Goal: Task Accomplishment & Management: Use online tool/utility

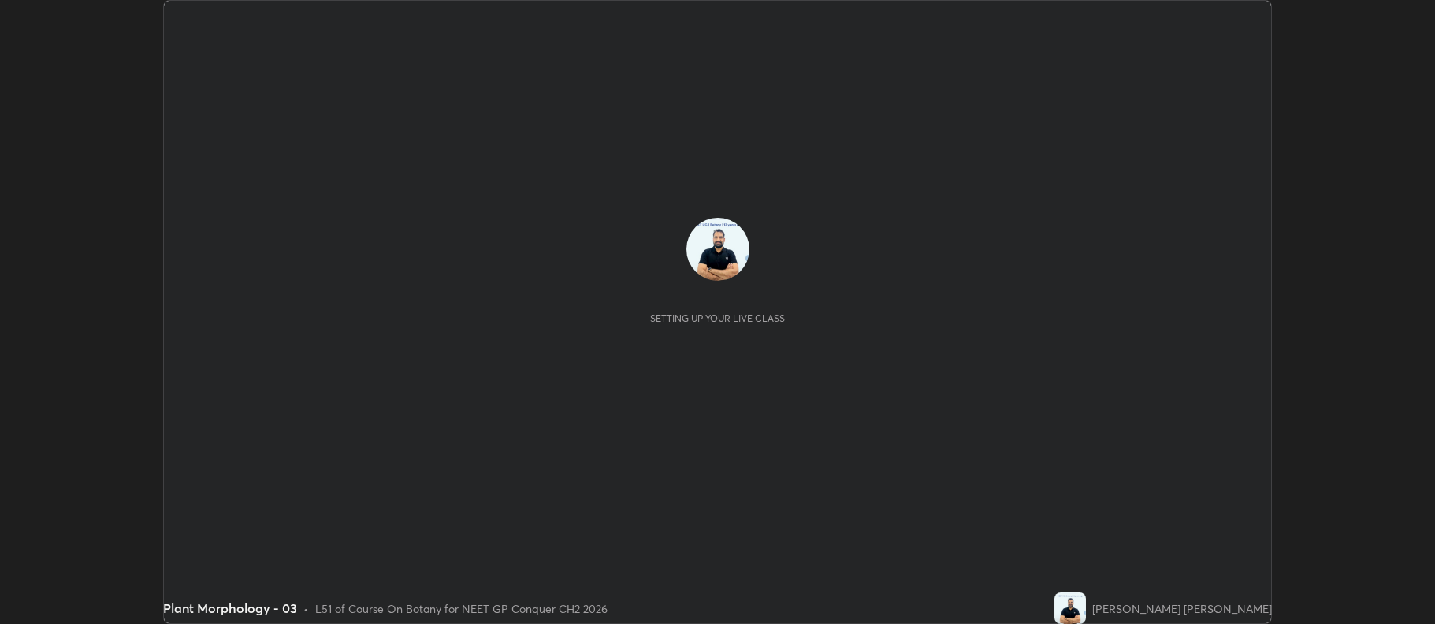
scroll to position [624, 1435]
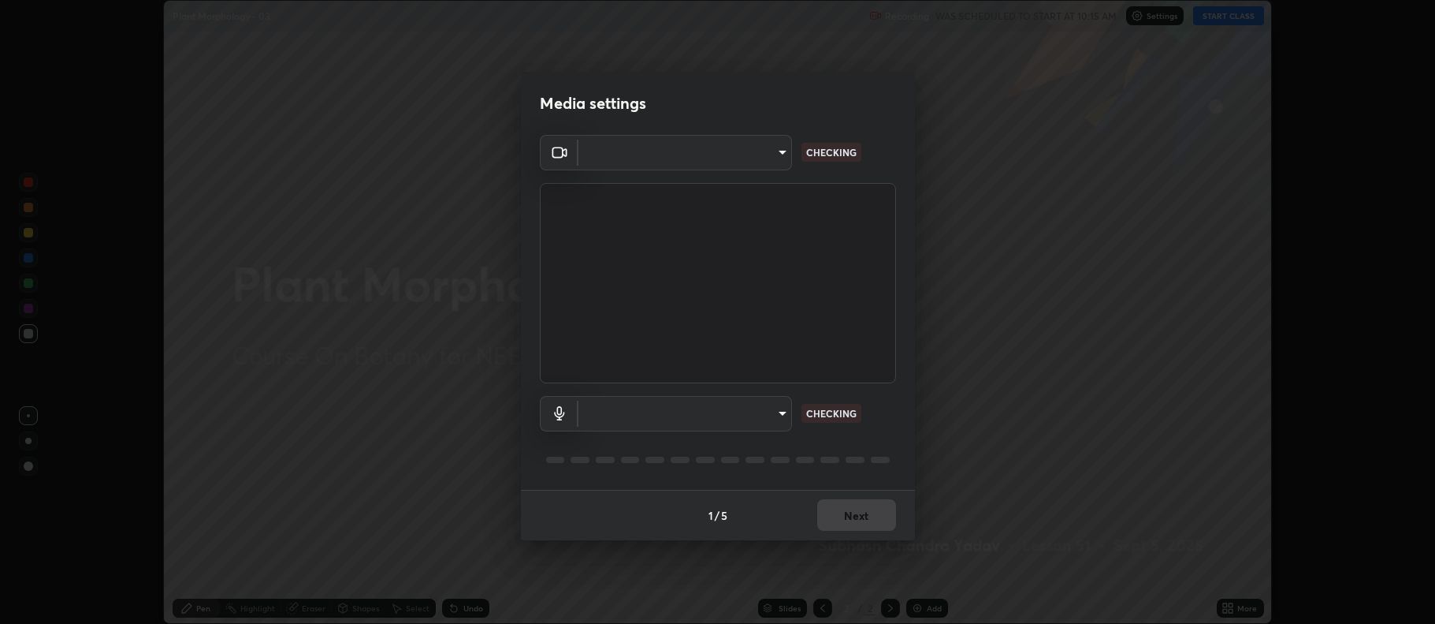
type input "5db75064d966c38022f0861f891c2b2deb8a9bf9a9a5a4ce251b0e0f2e365e36"
type input "default"
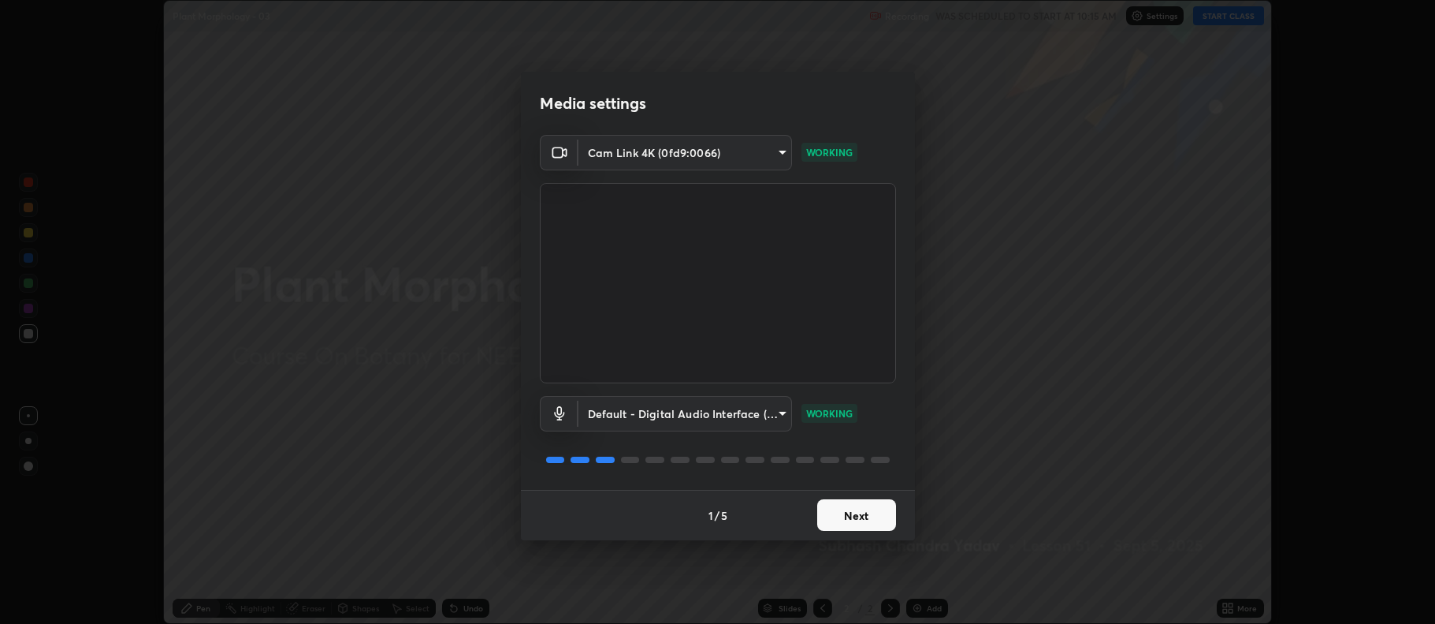
click at [862, 523] on button "Next" at bounding box center [856, 515] width 79 height 32
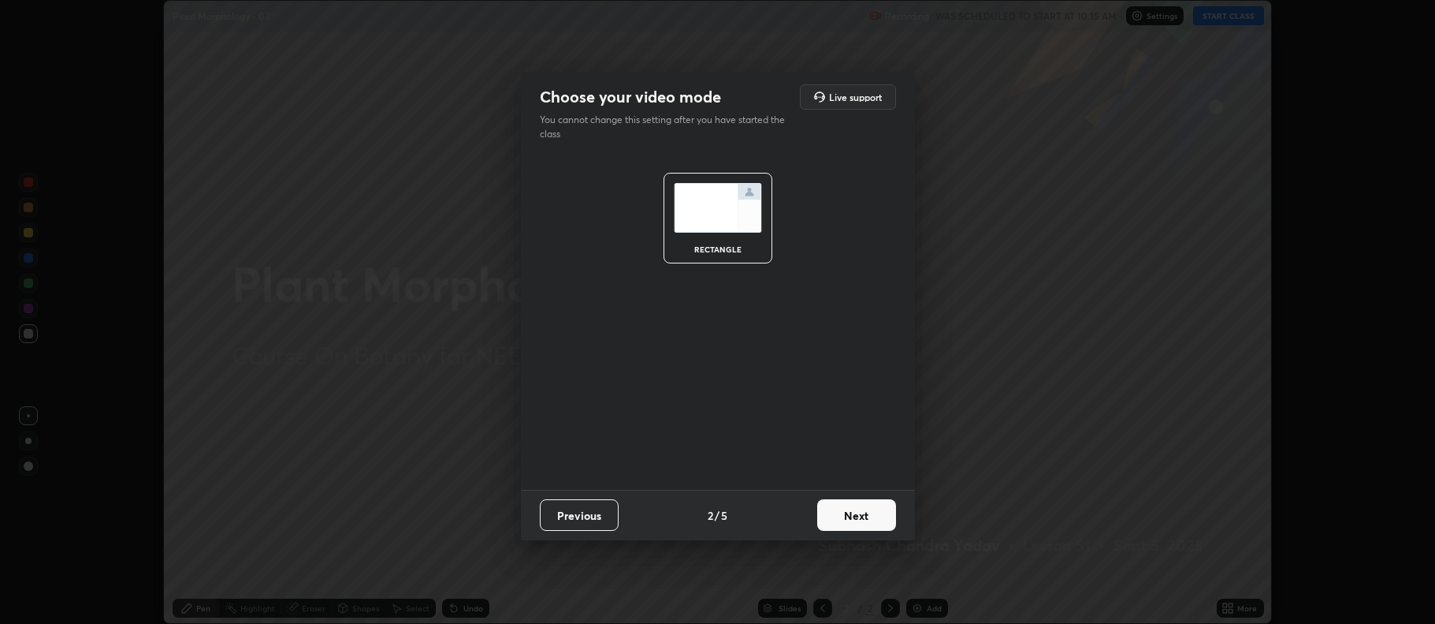
click at [858, 524] on button "Next" at bounding box center [856, 515] width 79 height 32
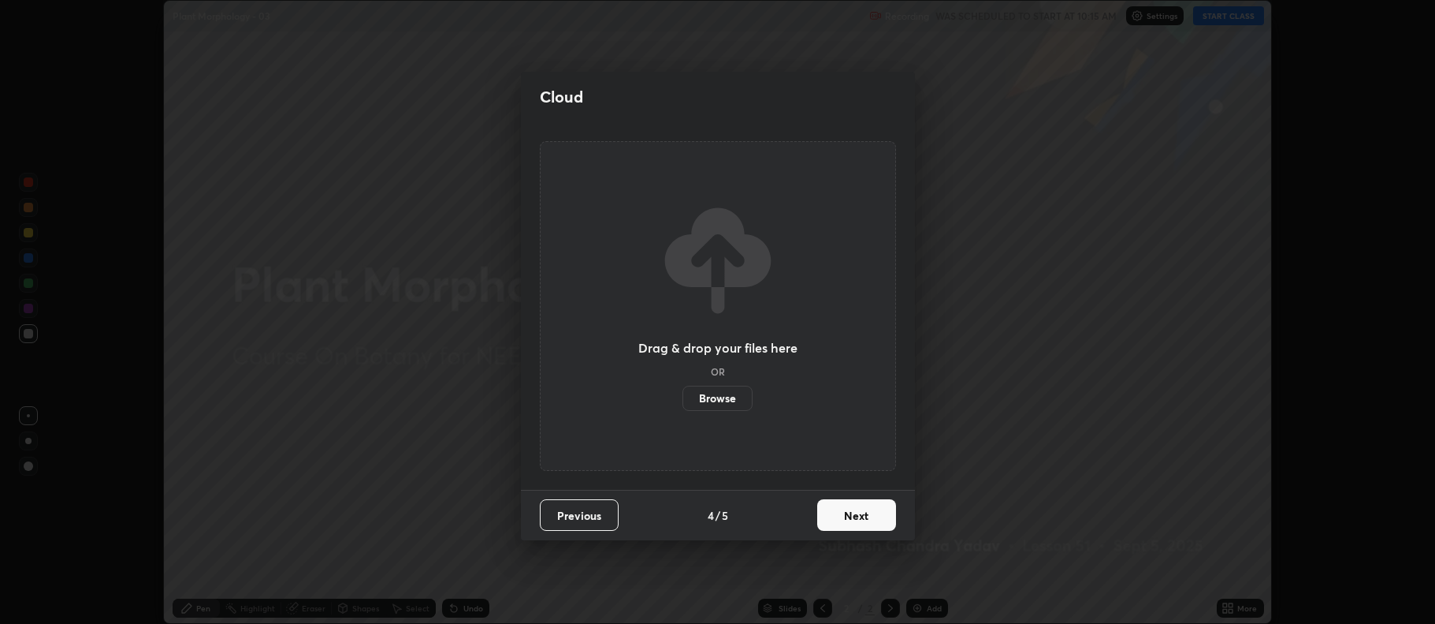
click at [862, 527] on button "Next" at bounding box center [856, 515] width 79 height 32
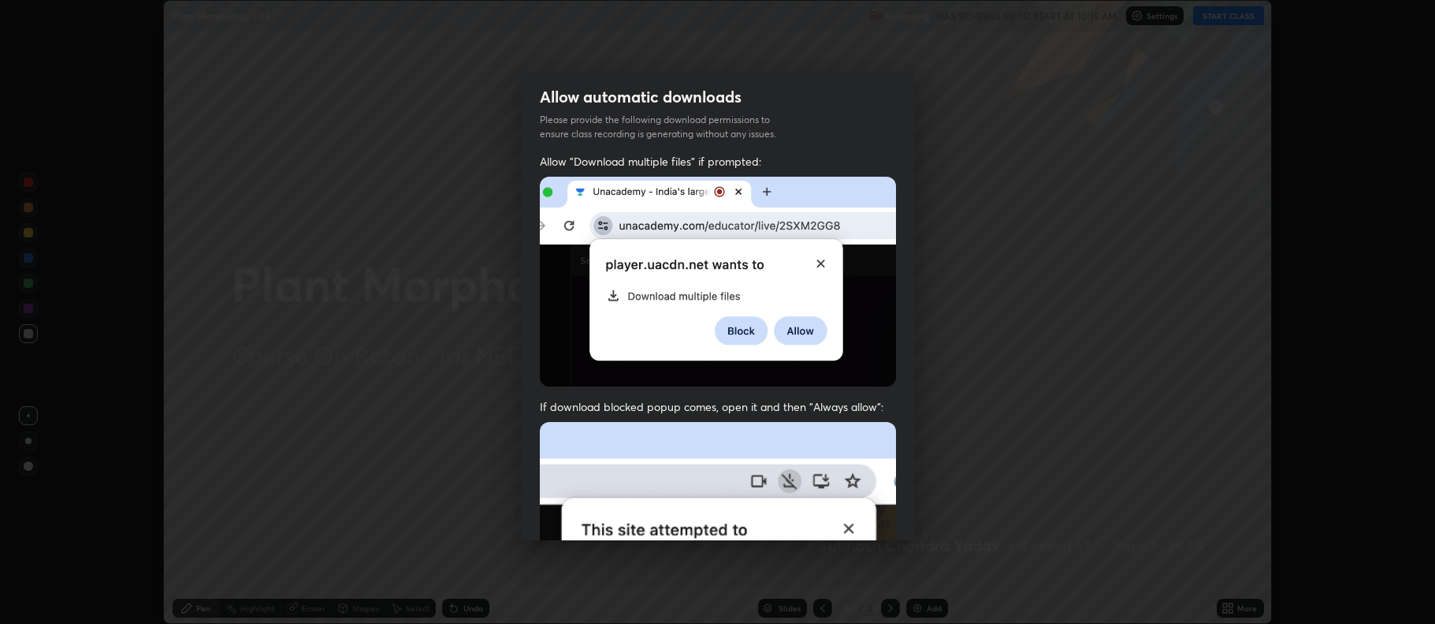
click at [862, 524] on img at bounding box center [718, 594] width 356 height 344
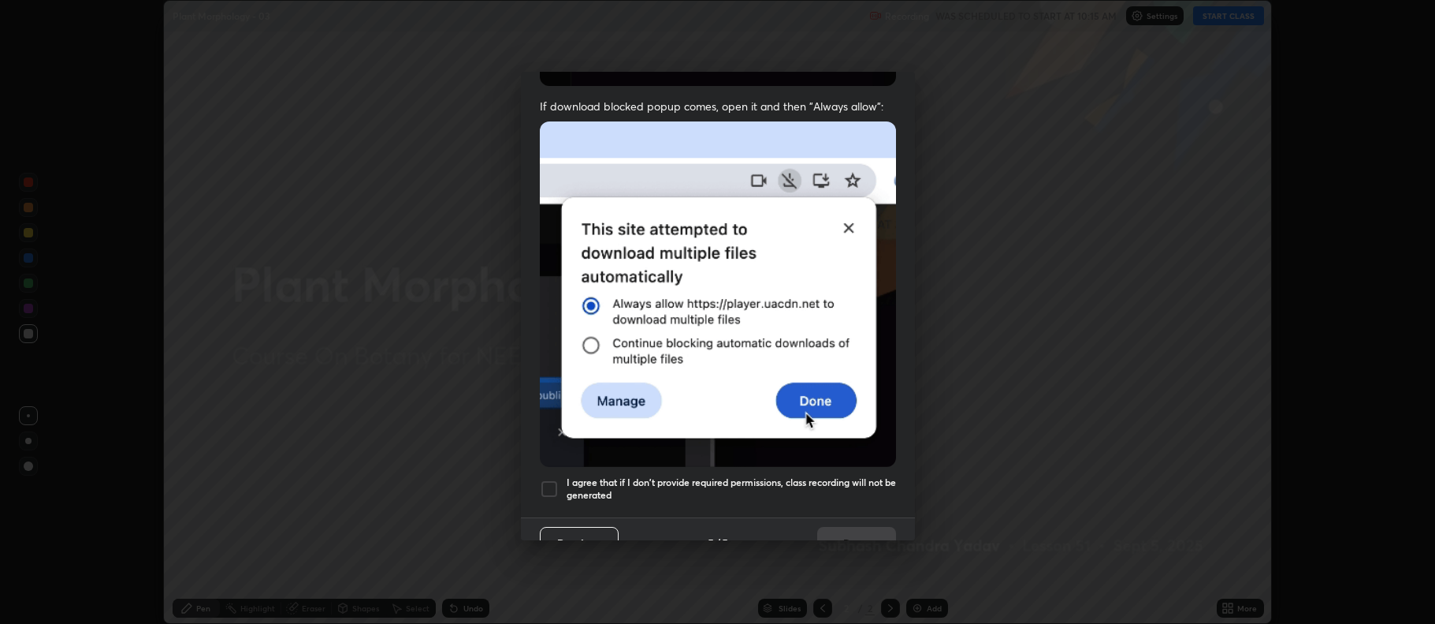
scroll to position [320, 0]
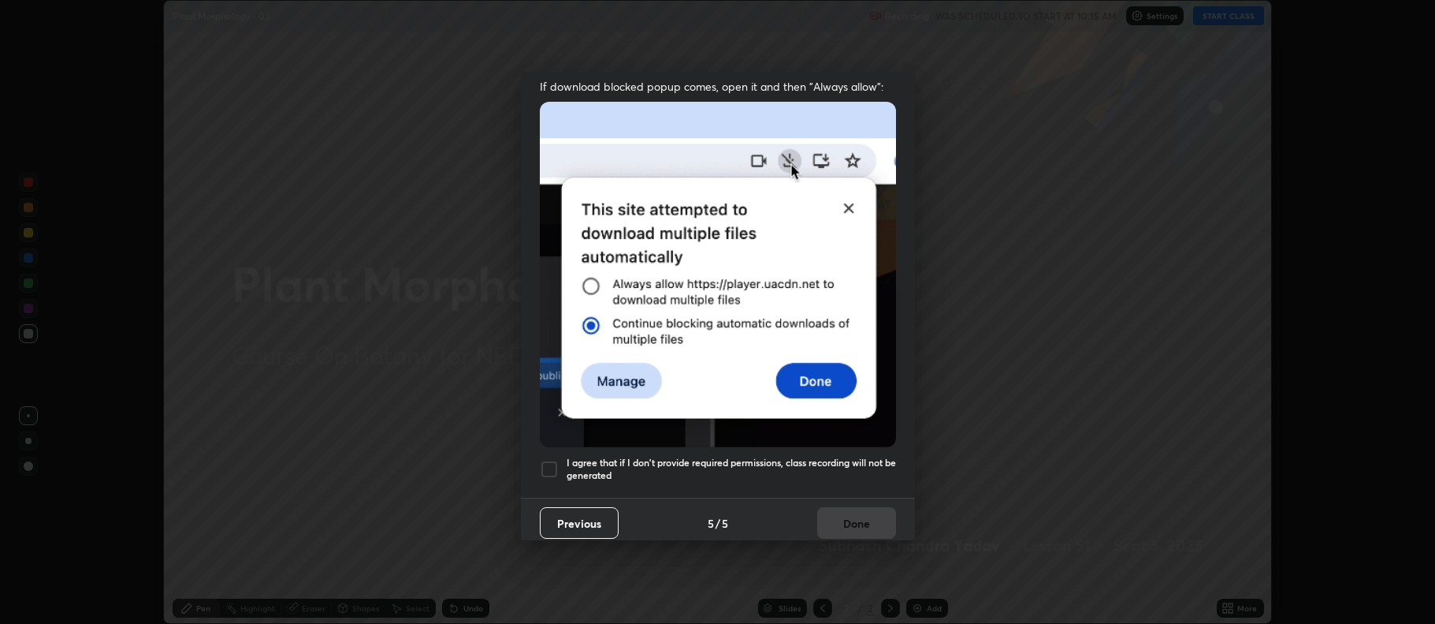
click at [547, 460] on div at bounding box center [549, 469] width 19 height 19
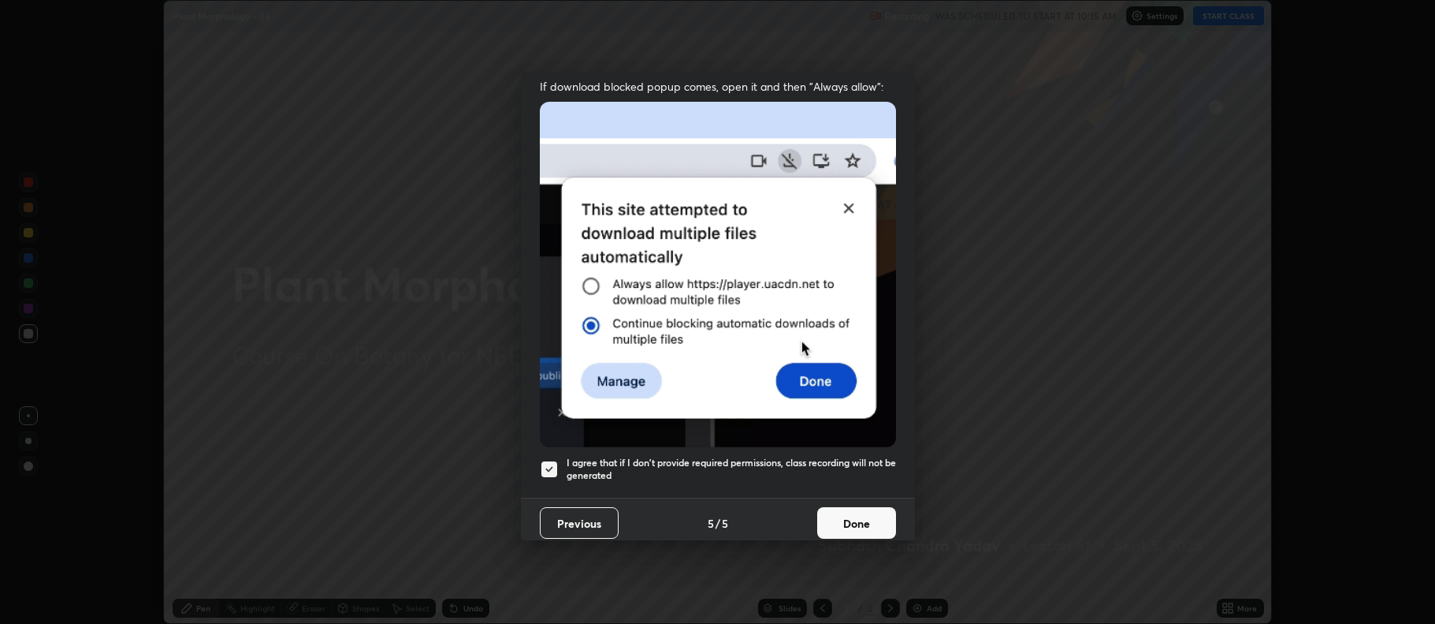
click at [851, 511] on button "Done" at bounding box center [856, 523] width 79 height 32
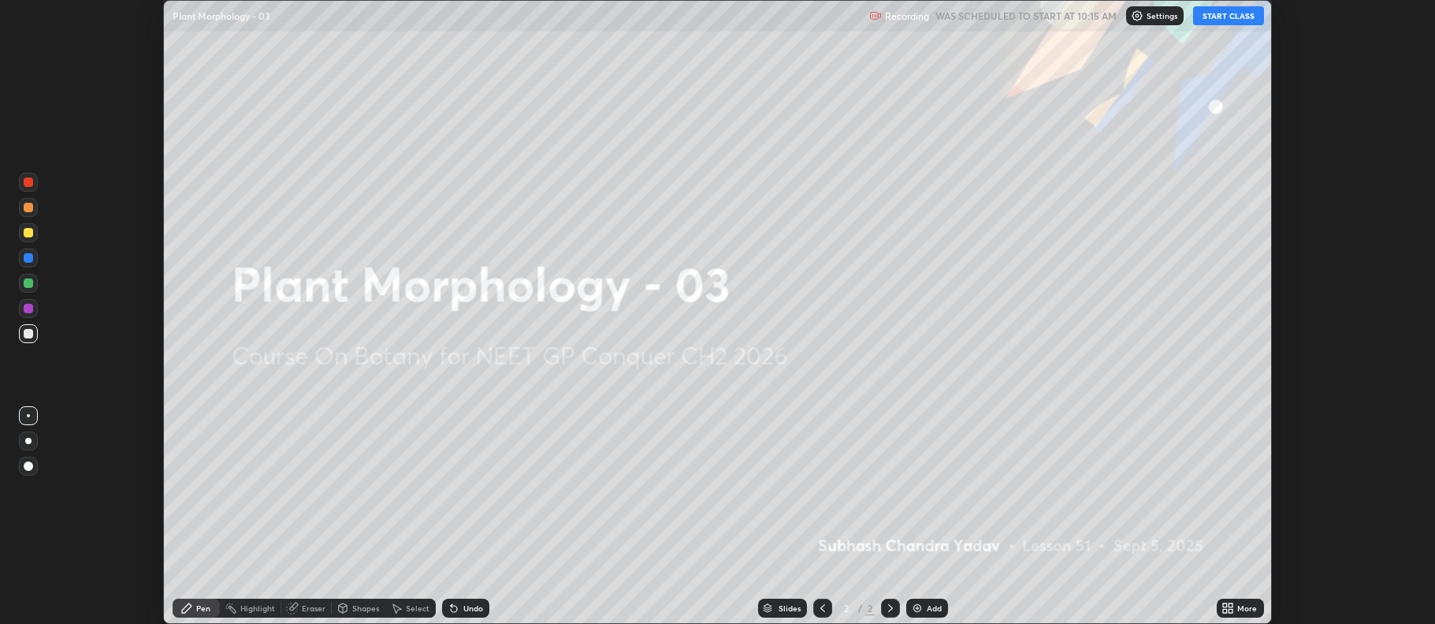
click at [1225, 12] on button "START CLASS" at bounding box center [1228, 15] width 71 height 19
click at [914, 603] on img at bounding box center [917, 607] width 13 height 13
